Goal: Information Seeking & Learning: Learn about a topic

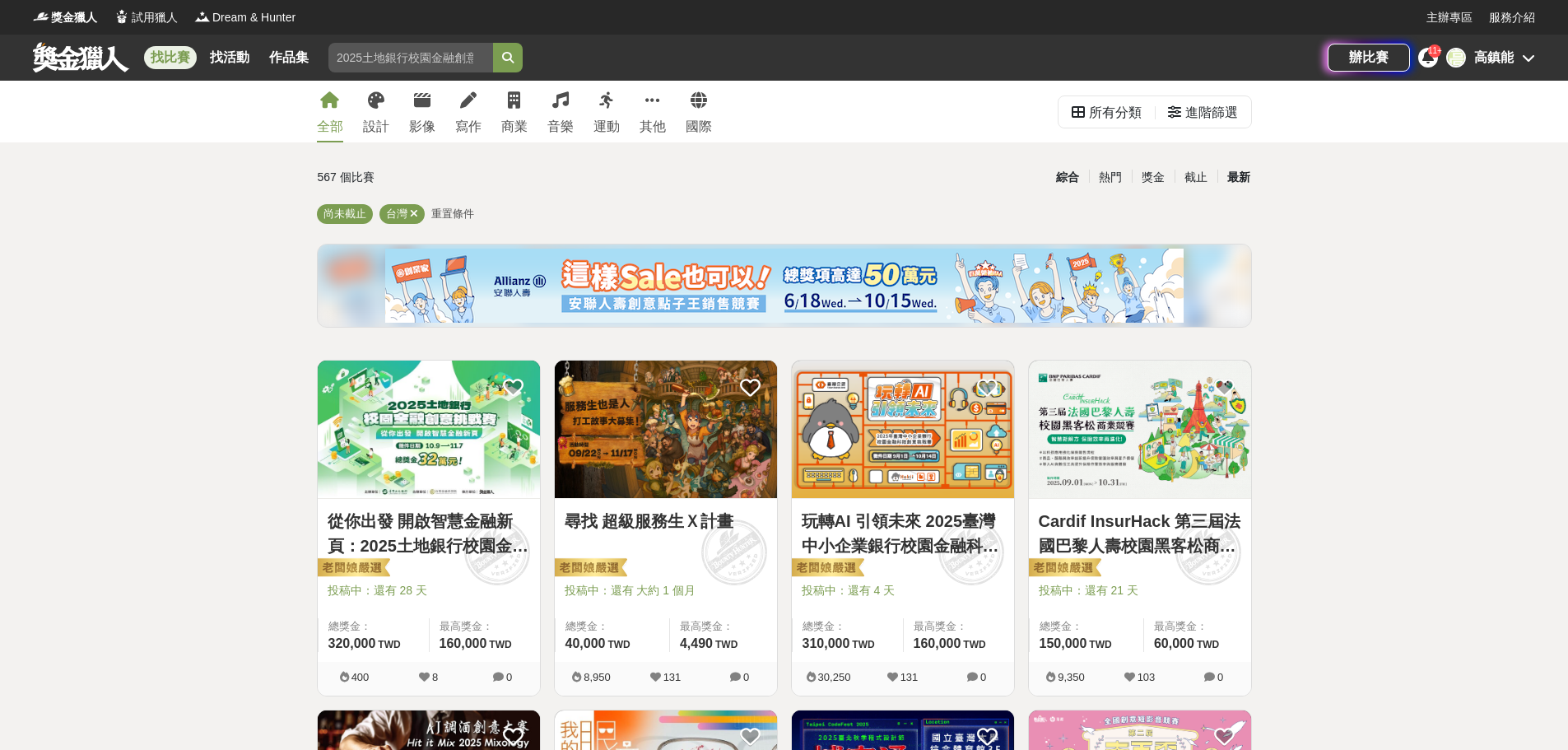
click at [1248, 179] on div "最新" at bounding box center [1239, 176] width 43 height 29
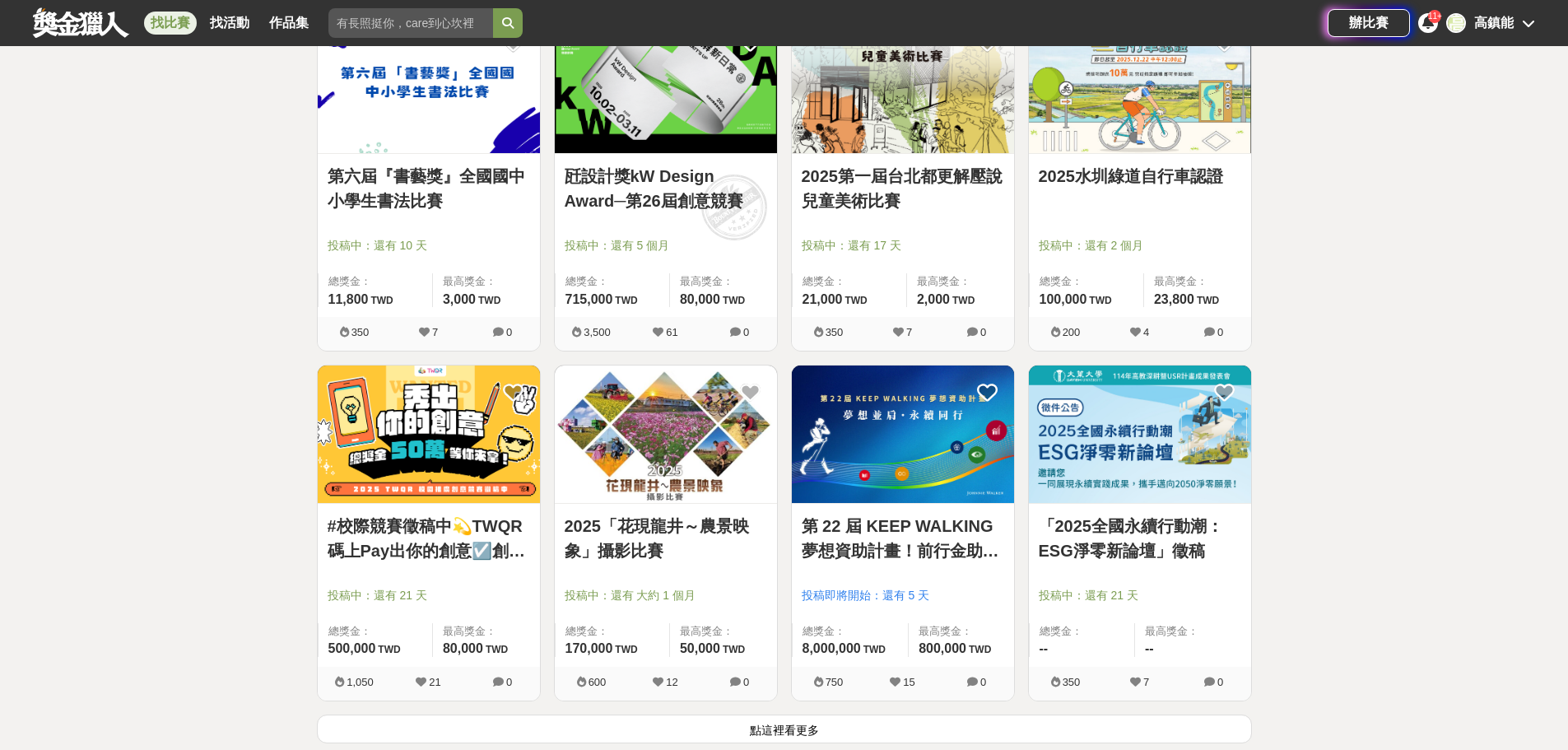
scroll to position [1810, 0]
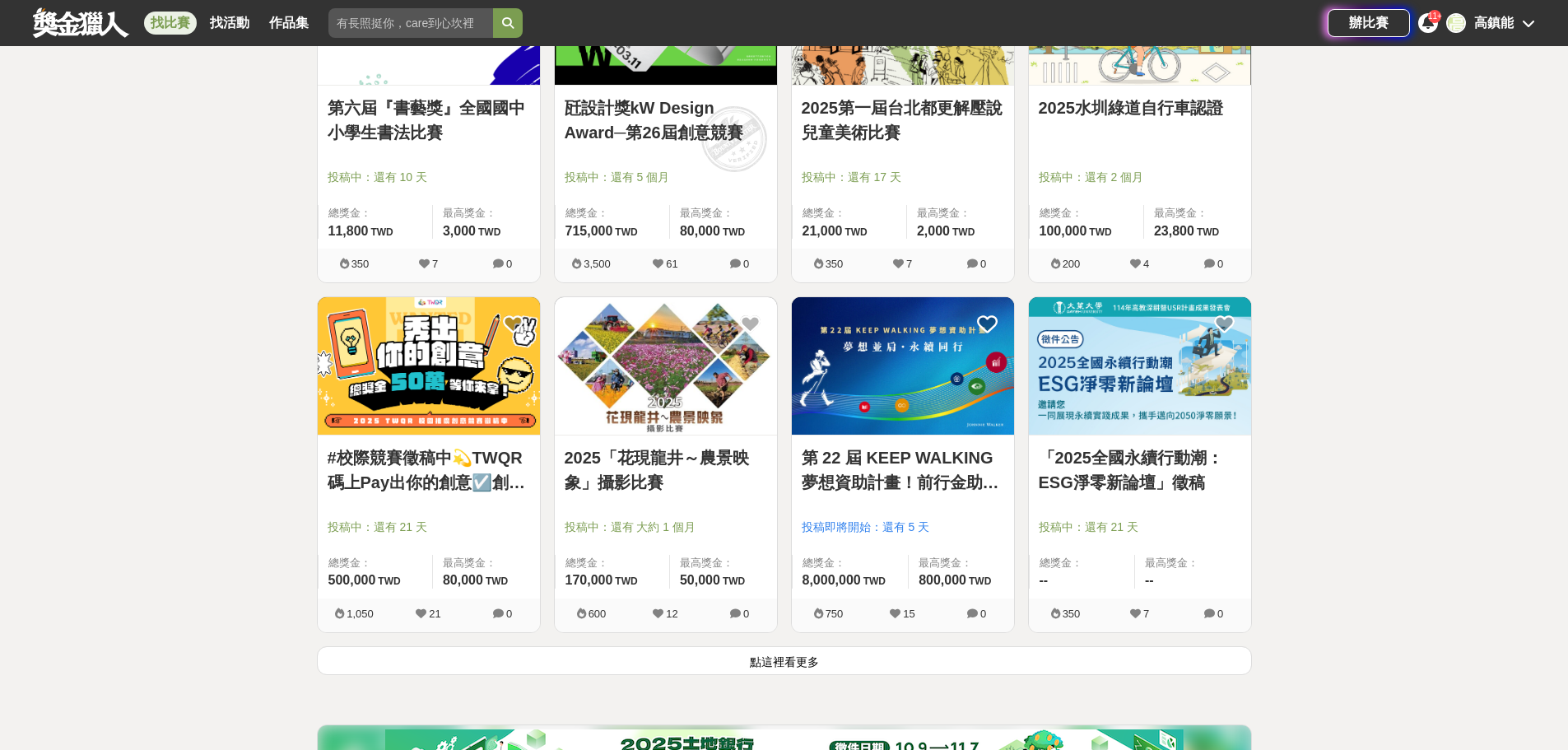
click at [415, 485] on link "#校際競賽徵稿中💫TWQR碼上Pay出你的創意☑️創意特Pay員徵召令🔥短影音、梗圖大賽開跑啦🤩" at bounding box center [429, 469] width 203 height 50
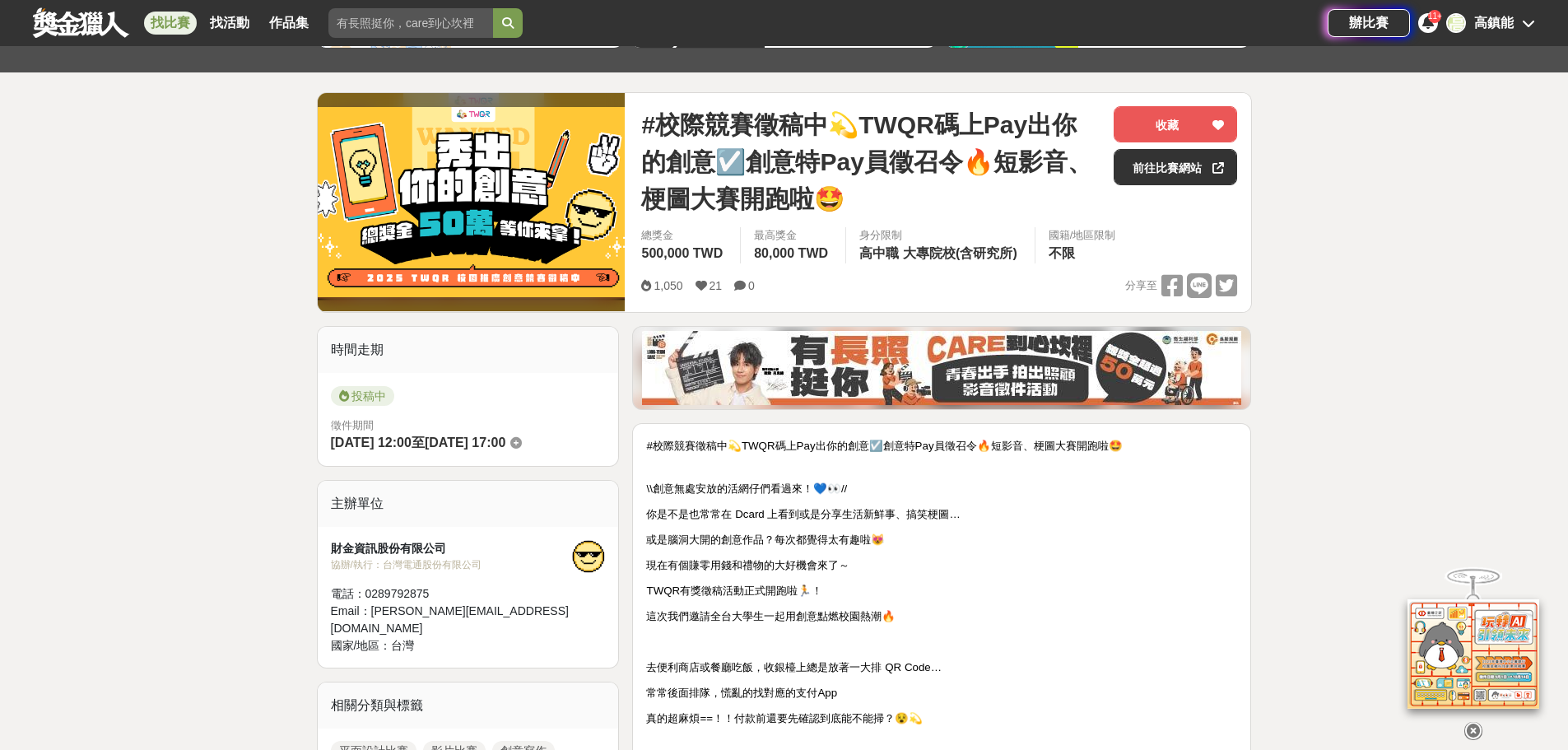
scroll to position [411, 0]
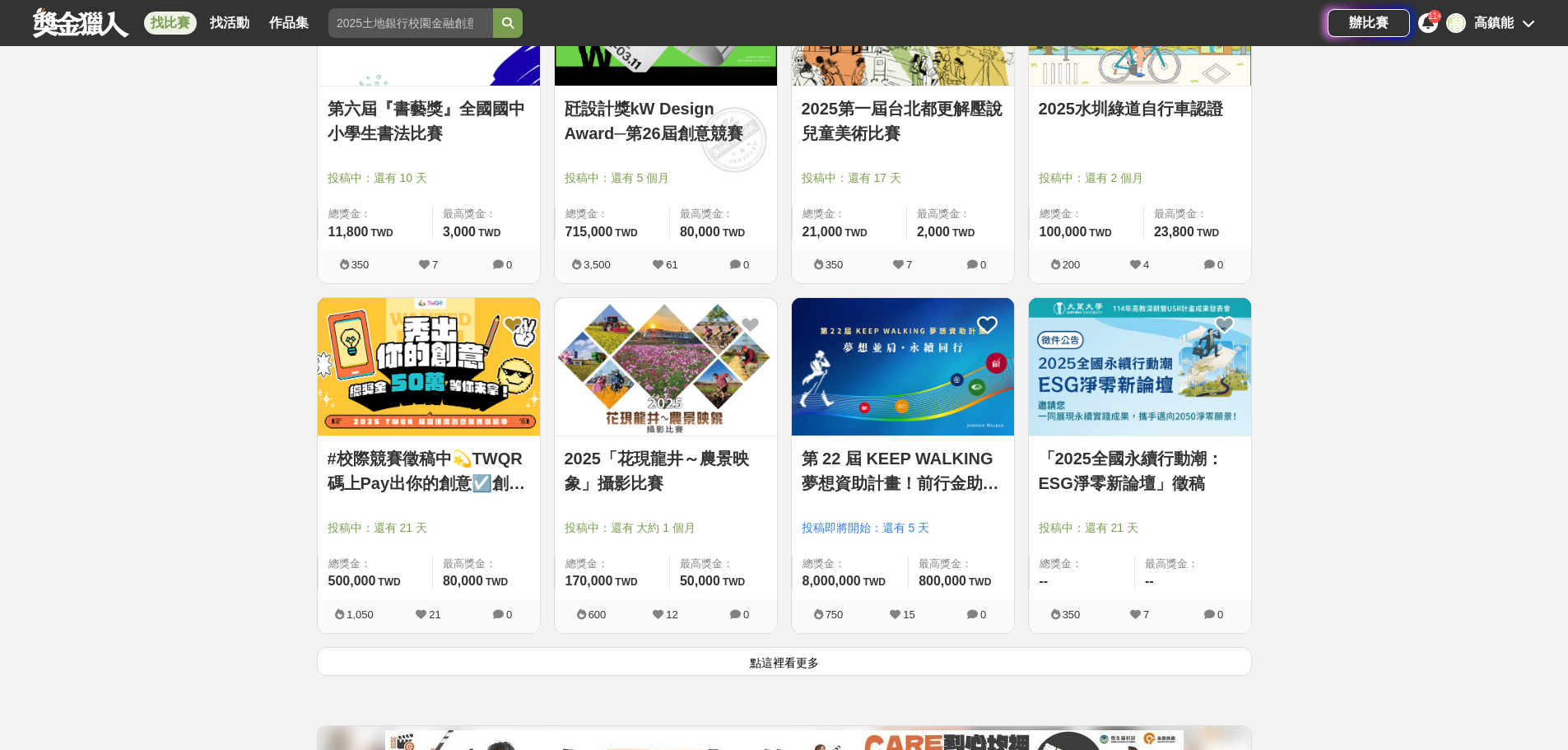
scroll to position [1810, 0]
click at [792, 657] on button "點這裡看更多" at bounding box center [785, 660] width 935 height 29
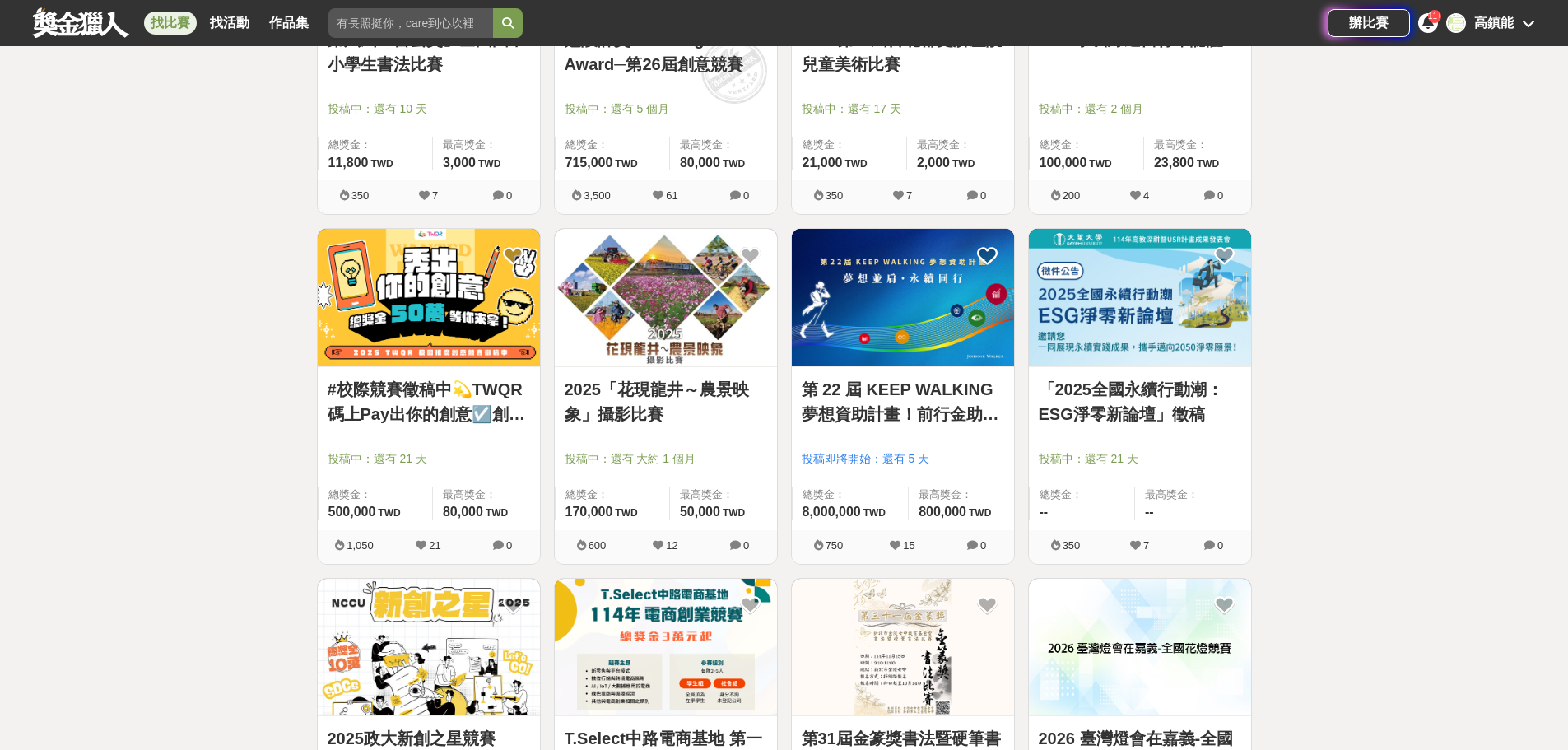
scroll to position [2140, 0]
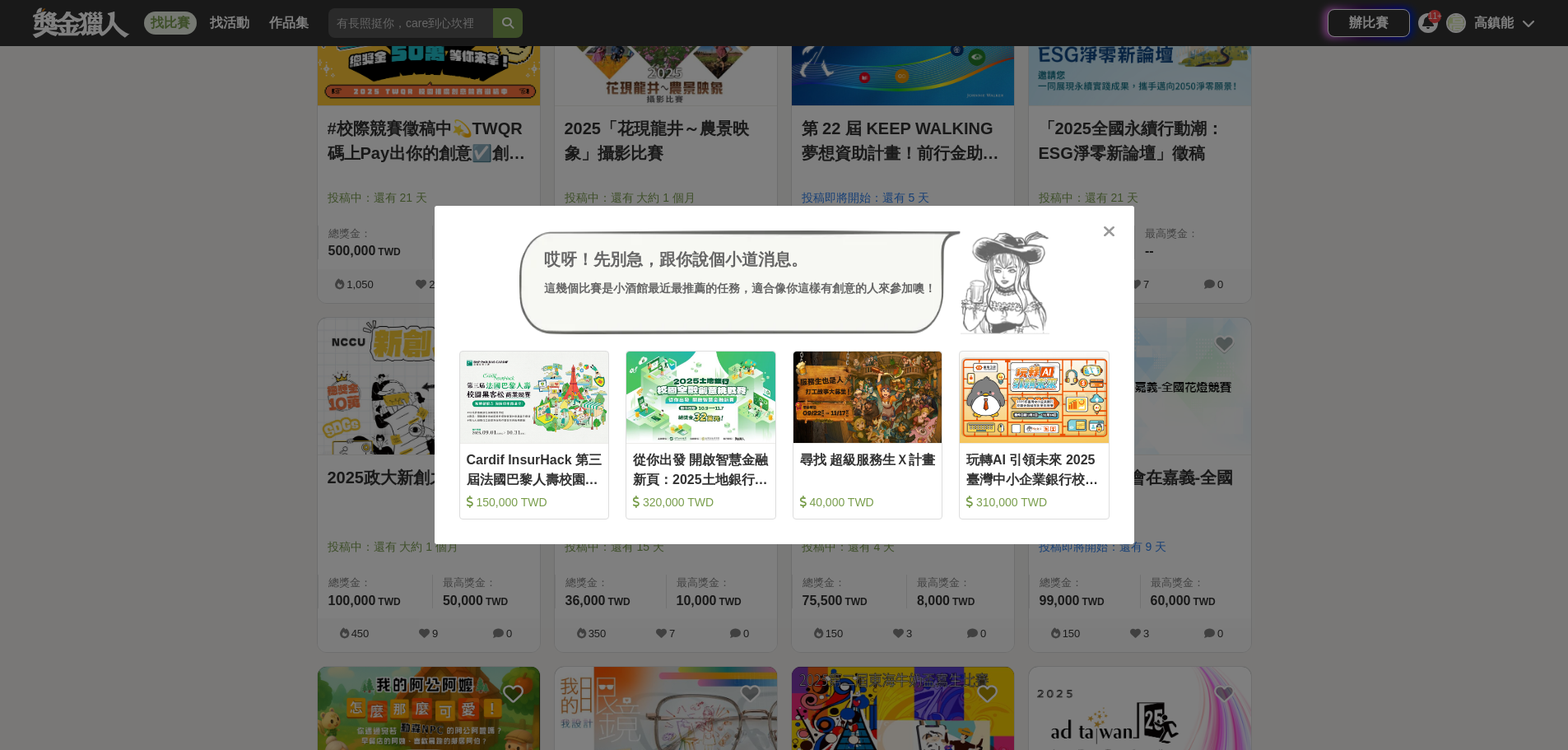
click at [228, 335] on div "哎呀！先別急，跟你說個小道消息。 這幾個比賽是小酒館最近最推薦的任務，適合像你這樣有創意的人來參加噢！ 收藏 Cardif InsurHack 第三屆法國巴黎…" at bounding box center [784, 375] width 1568 height 750
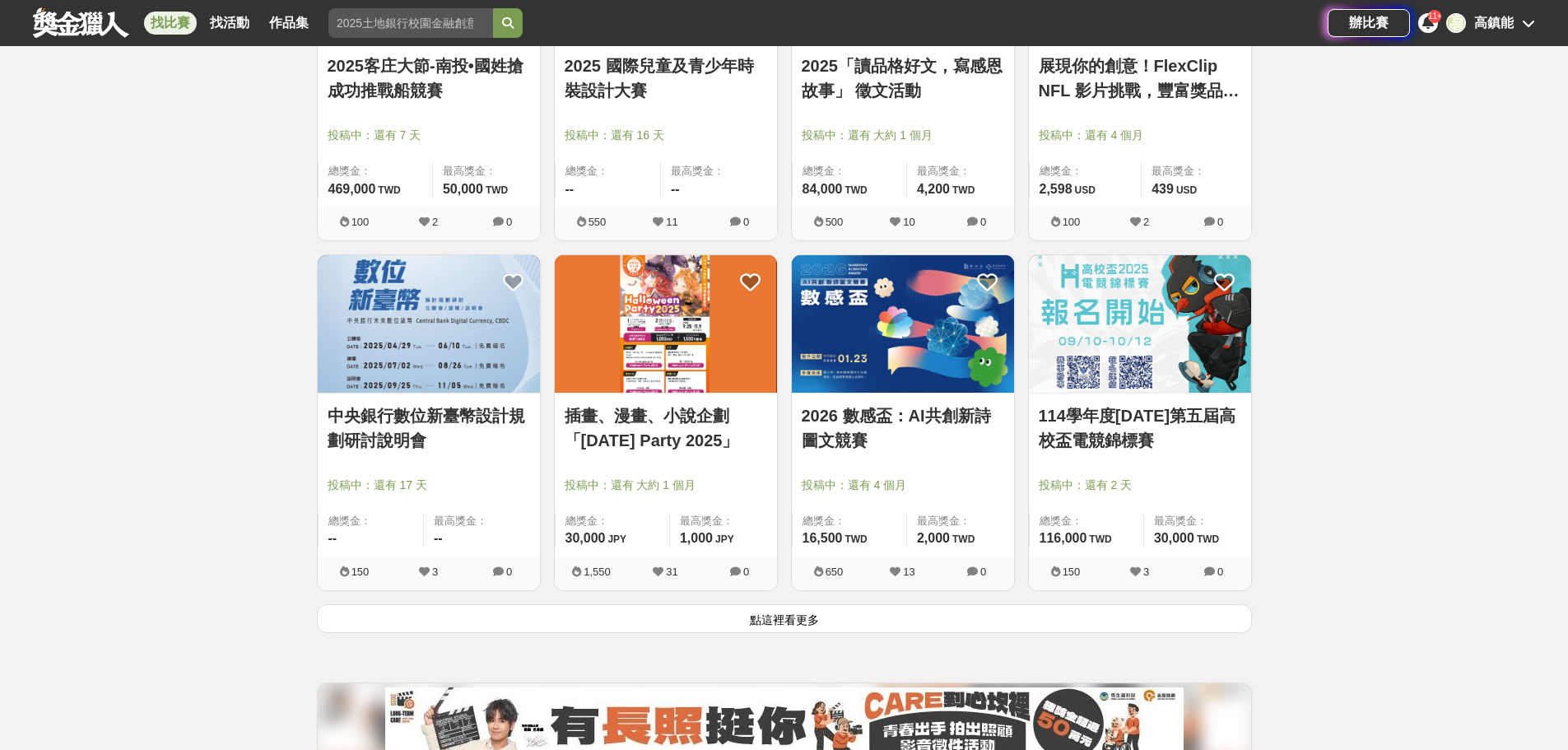
scroll to position [3950, 0]
click at [827, 432] on link "2026 數感盃：AI共創新詩圖文競賽" at bounding box center [902, 427] width 203 height 50
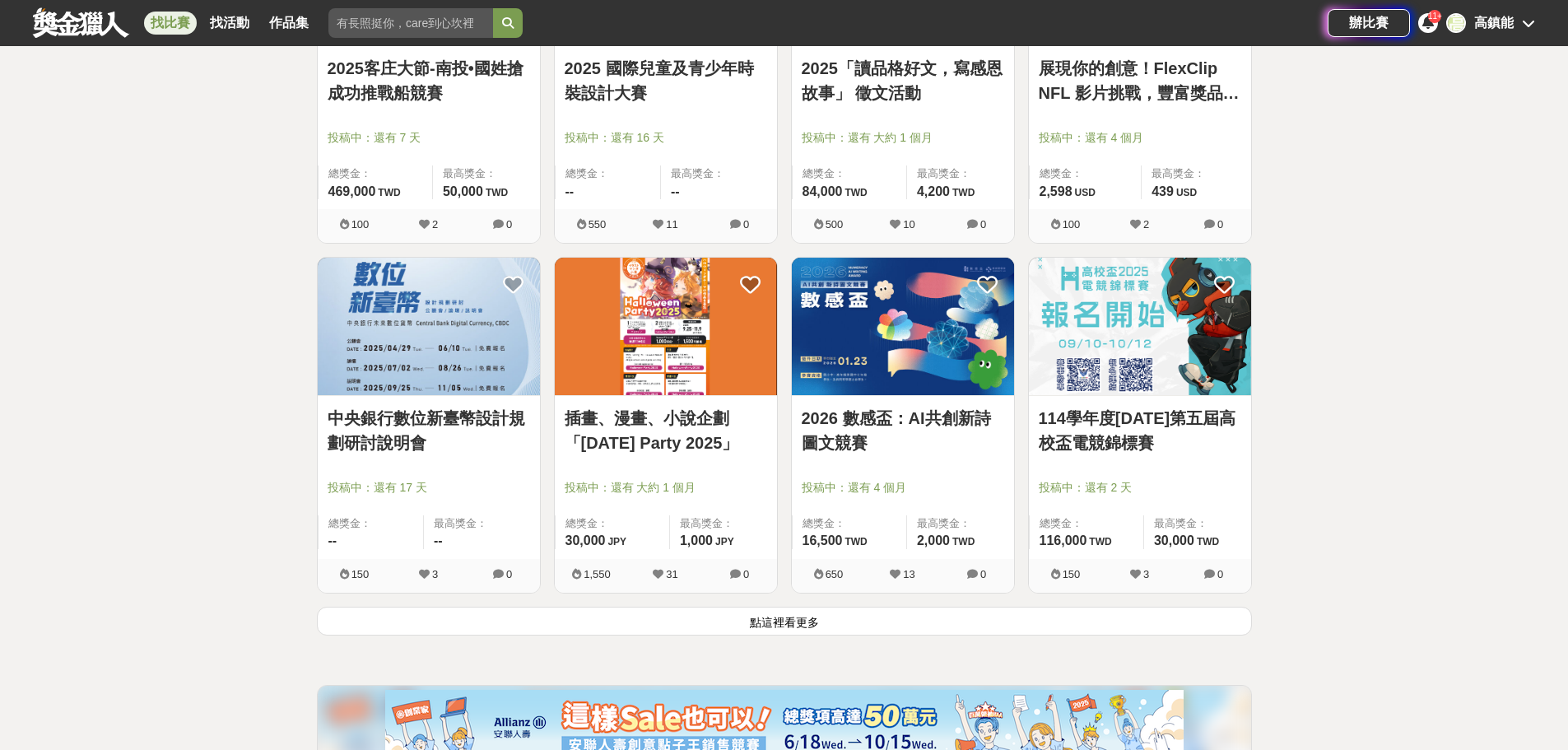
scroll to position [3950, 0]
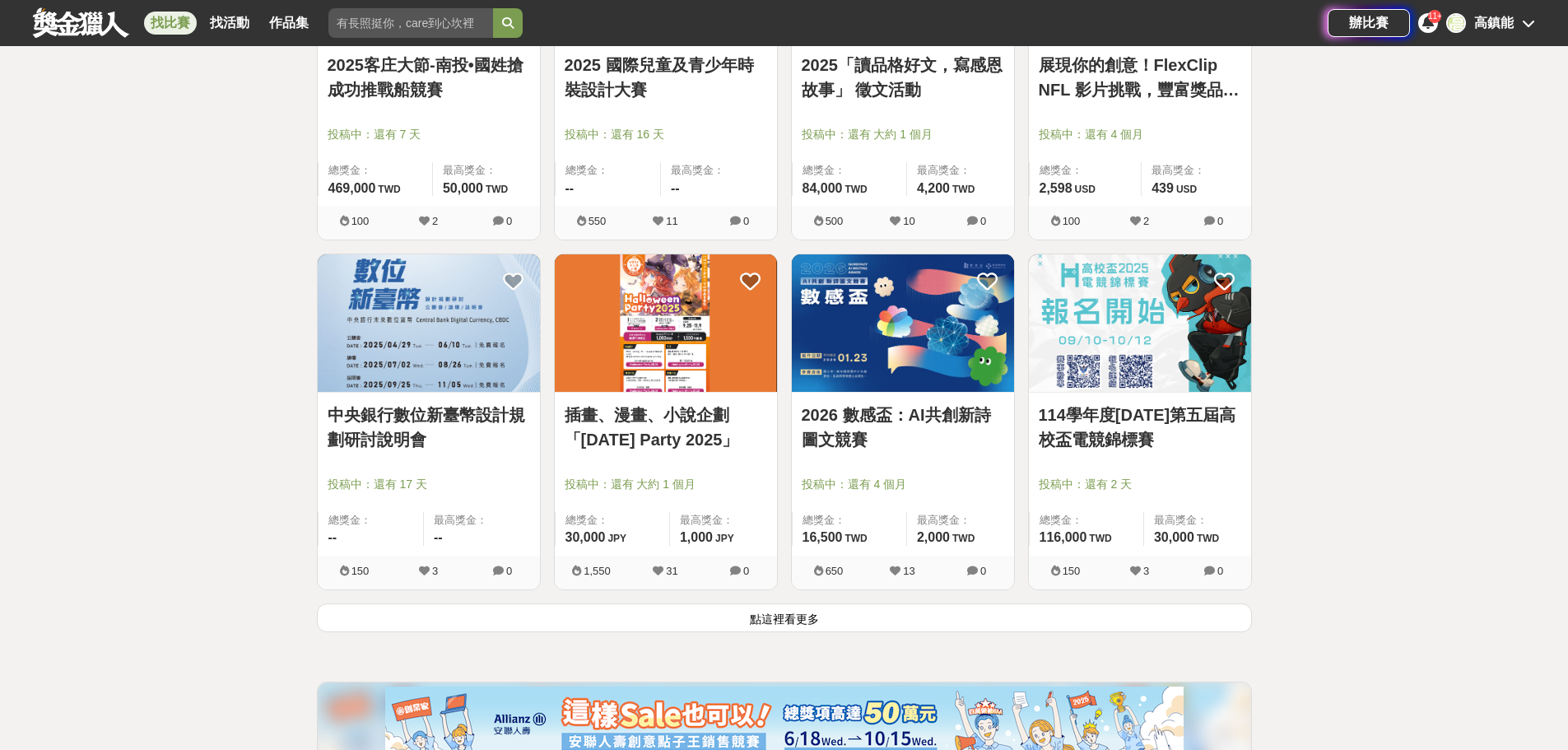
click at [768, 614] on button "點這裡看更多" at bounding box center [785, 617] width 935 height 29
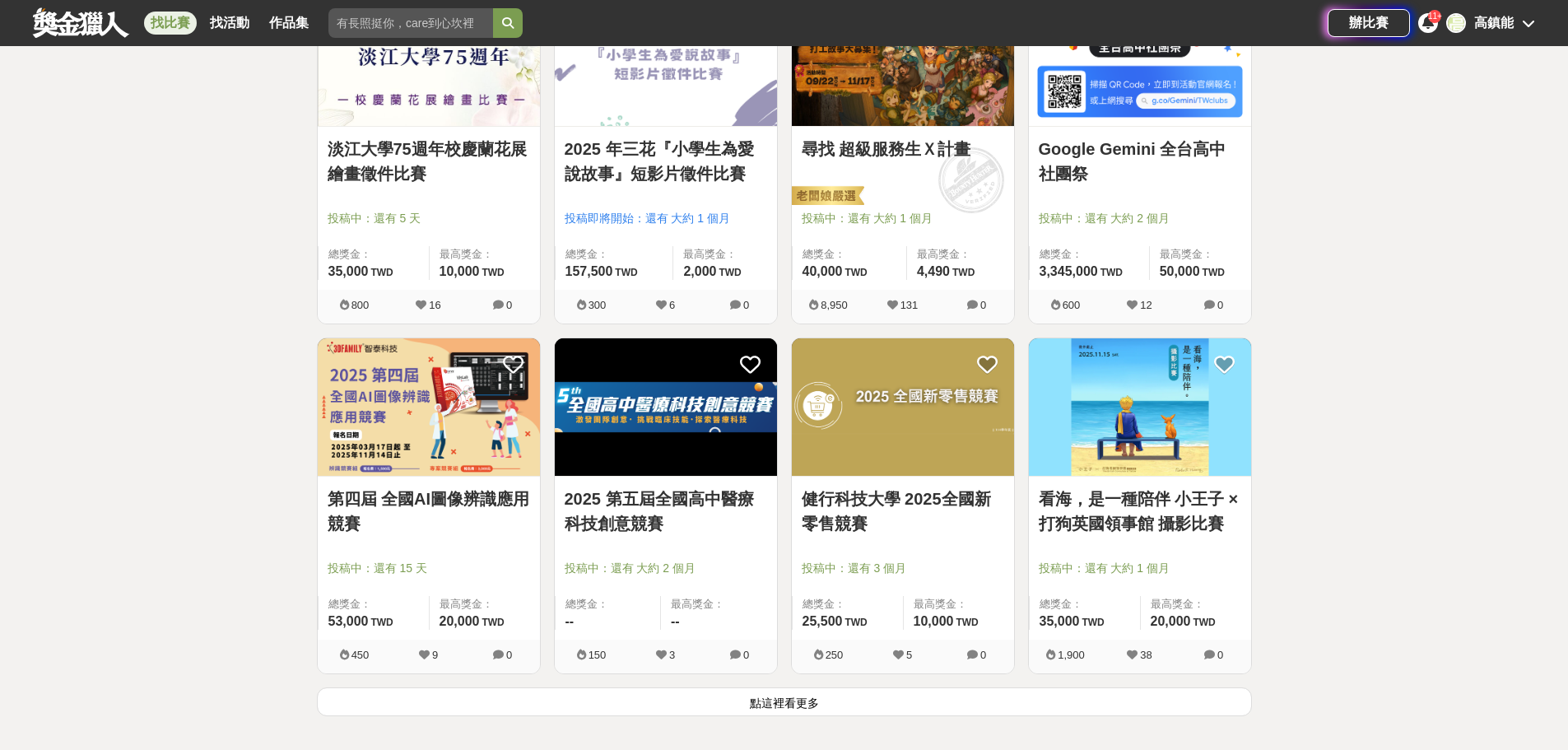
scroll to position [6090, 0]
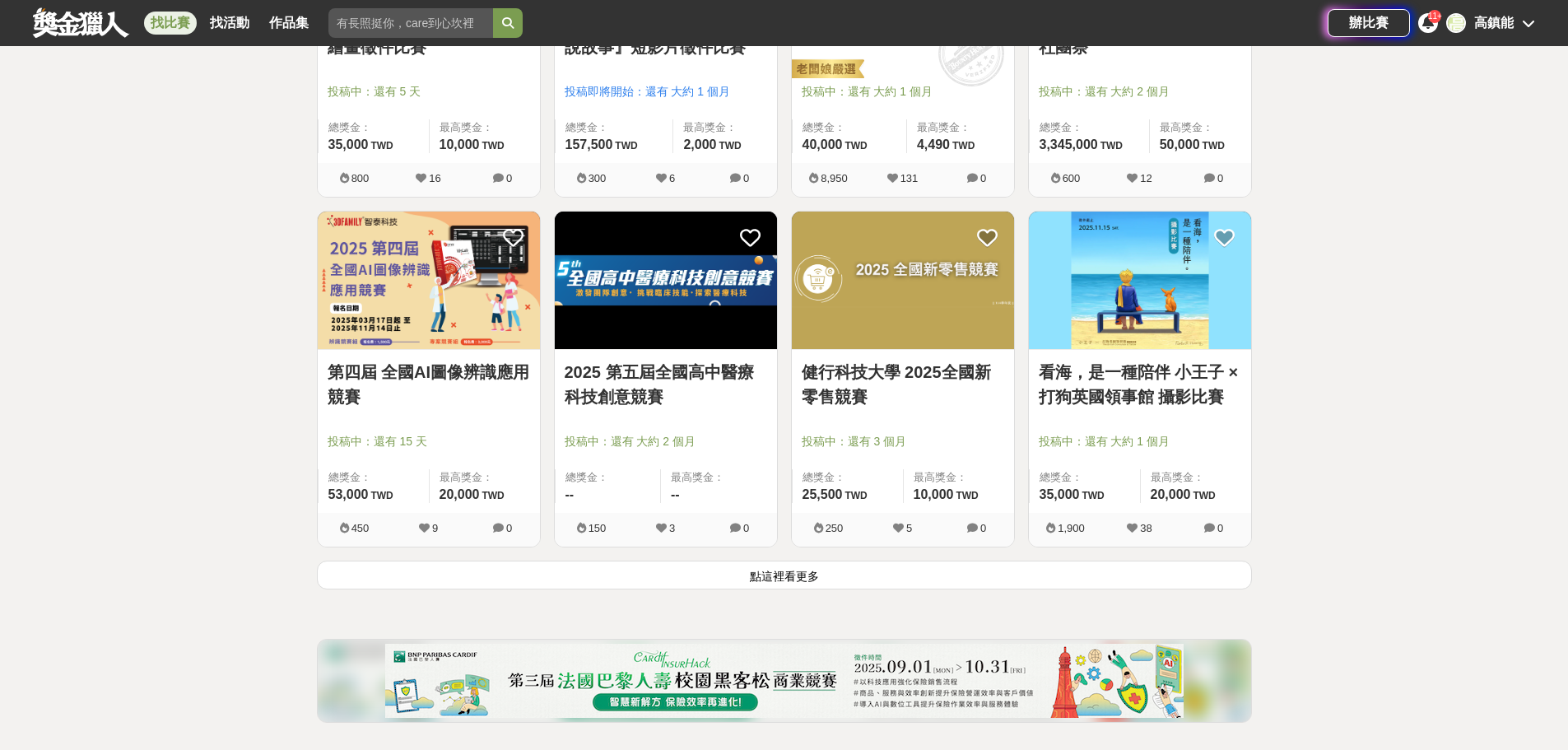
click at [458, 375] on link "第四屆 全國AI圖像辨識應用競賽" at bounding box center [429, 384] width 203 height 50
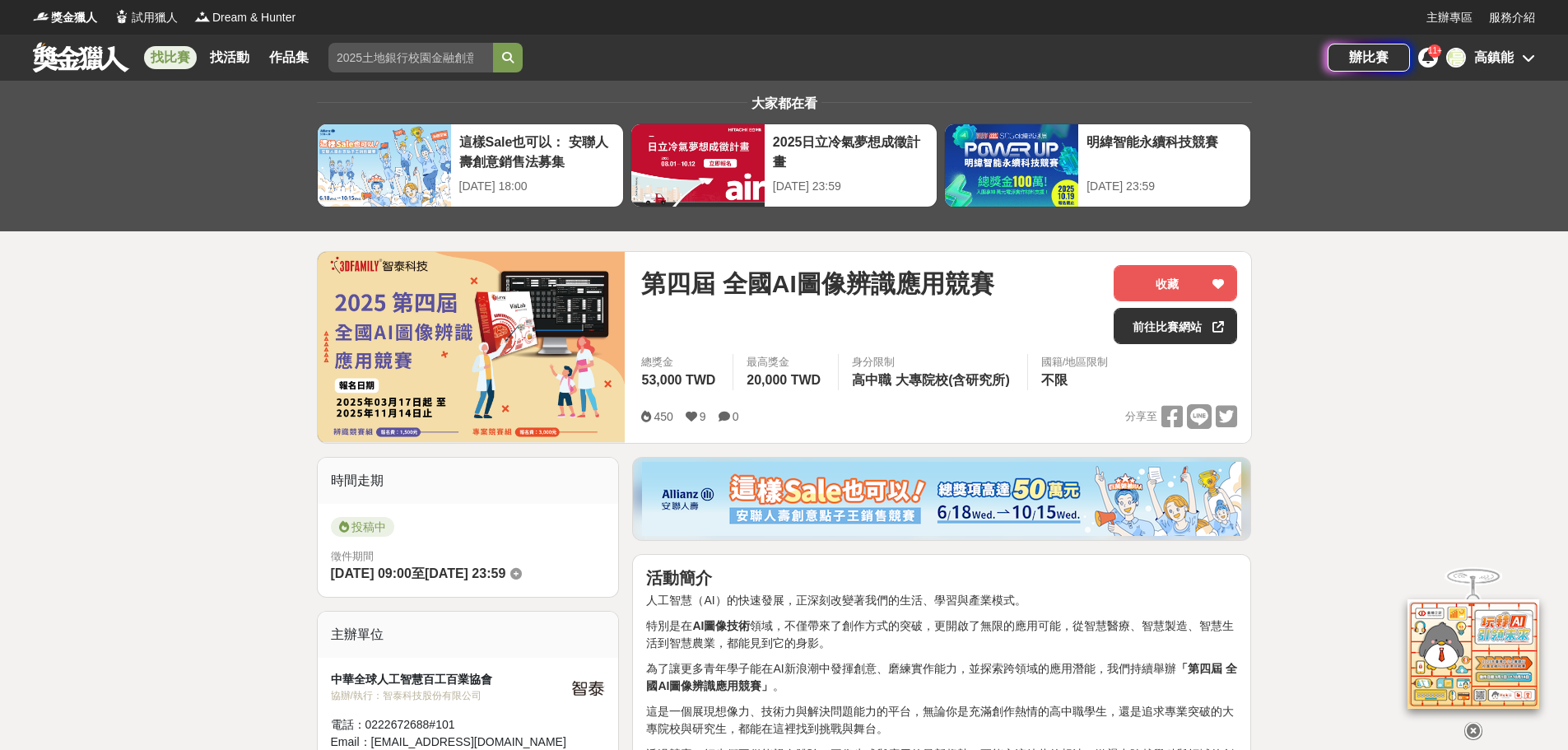
scroll to position [247, 0]
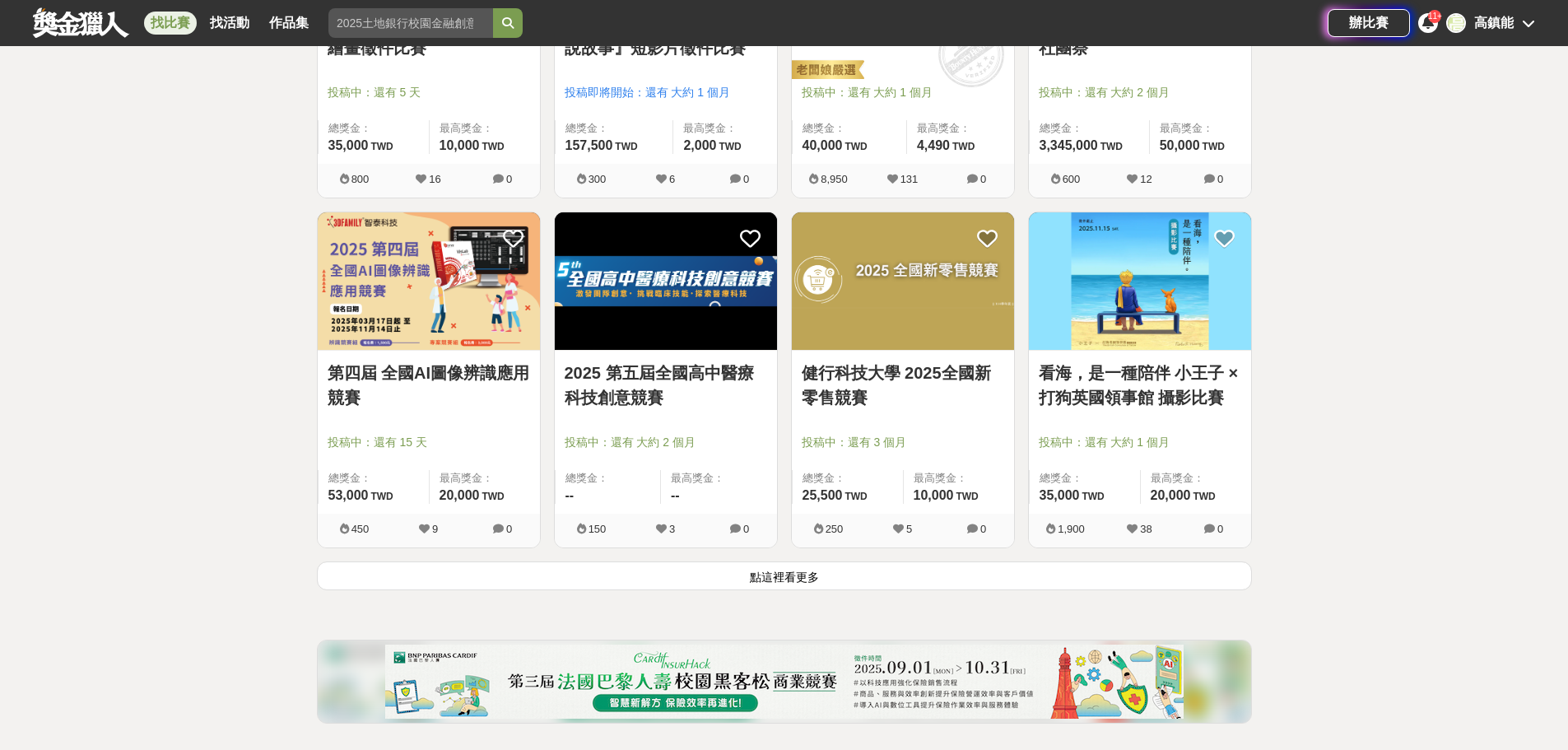
scroll to position [6090, 0]
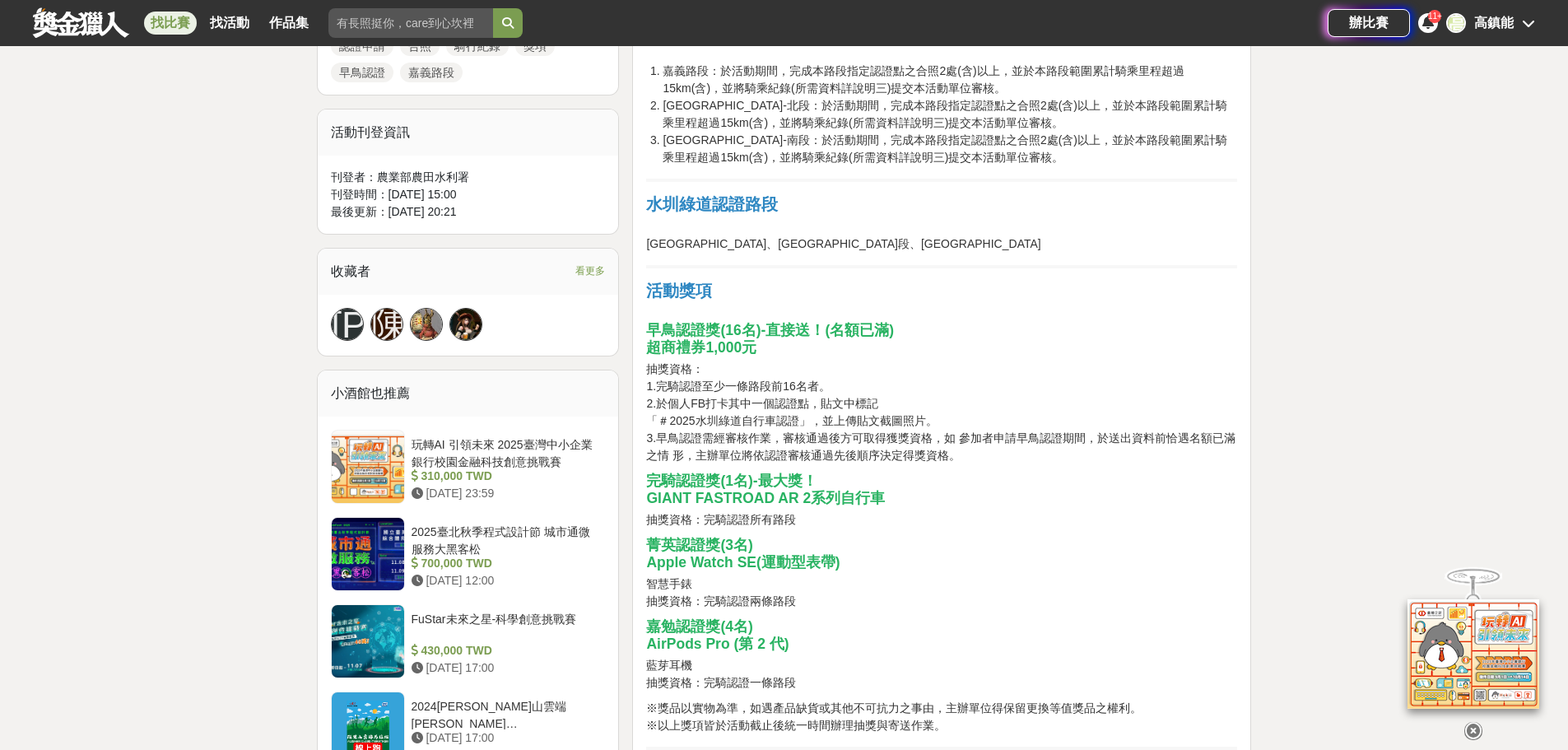
scroll to position [1070, 0]
